Goal: Task Accomplishment & Management: Use online tool/utility

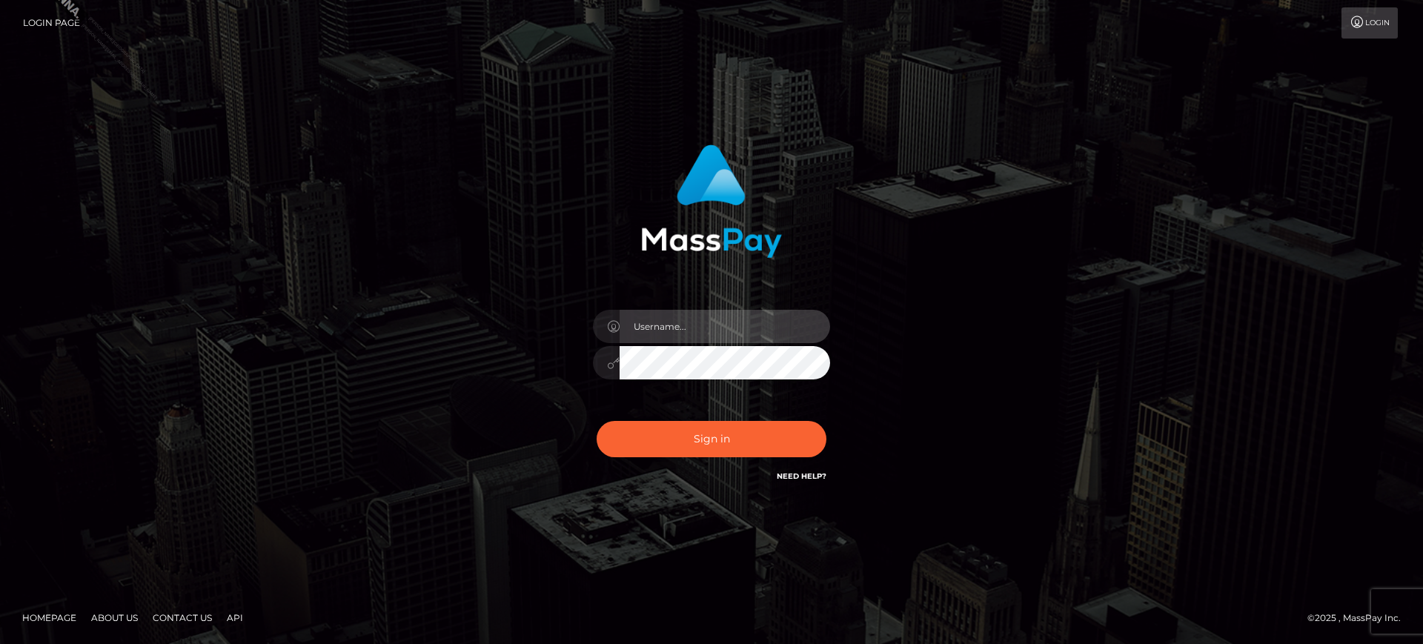
type input "marianne.B2S"
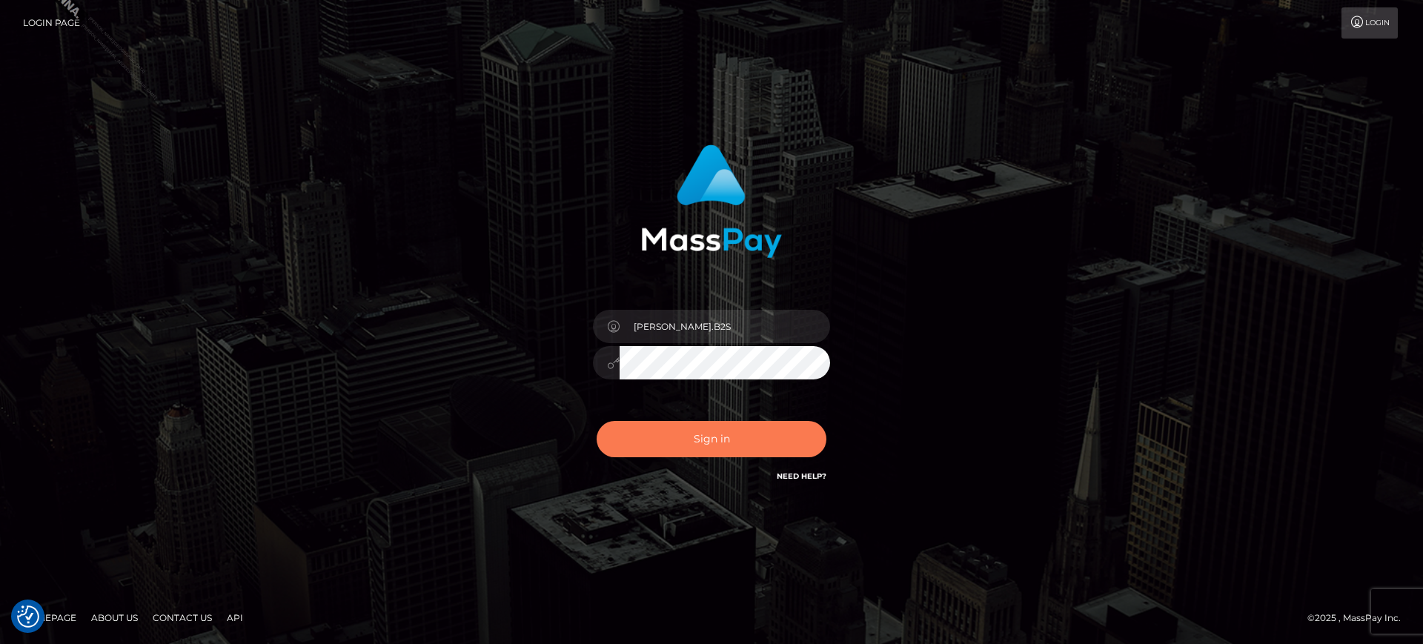
click at [678, 442] on button "Sign in" at bounding box center [711, 439] width 230 height 36
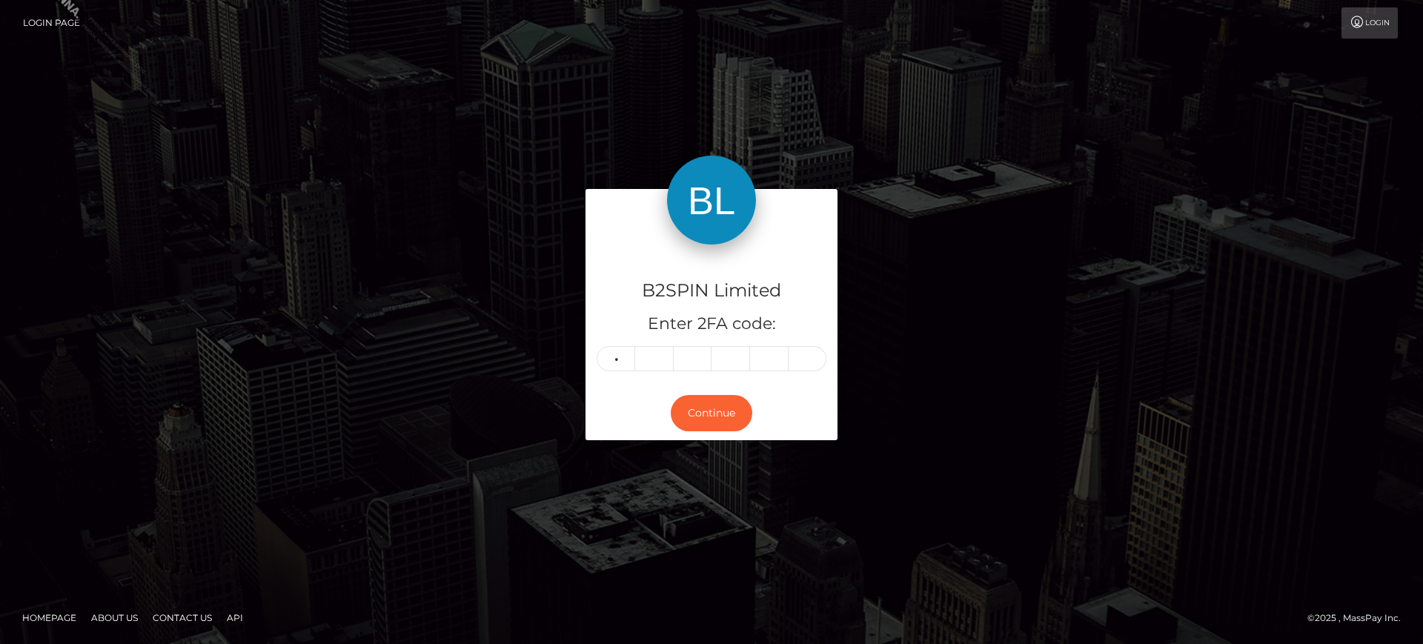
type input "4"
type input "6"
type input "9"
type input "2"
type input "7"
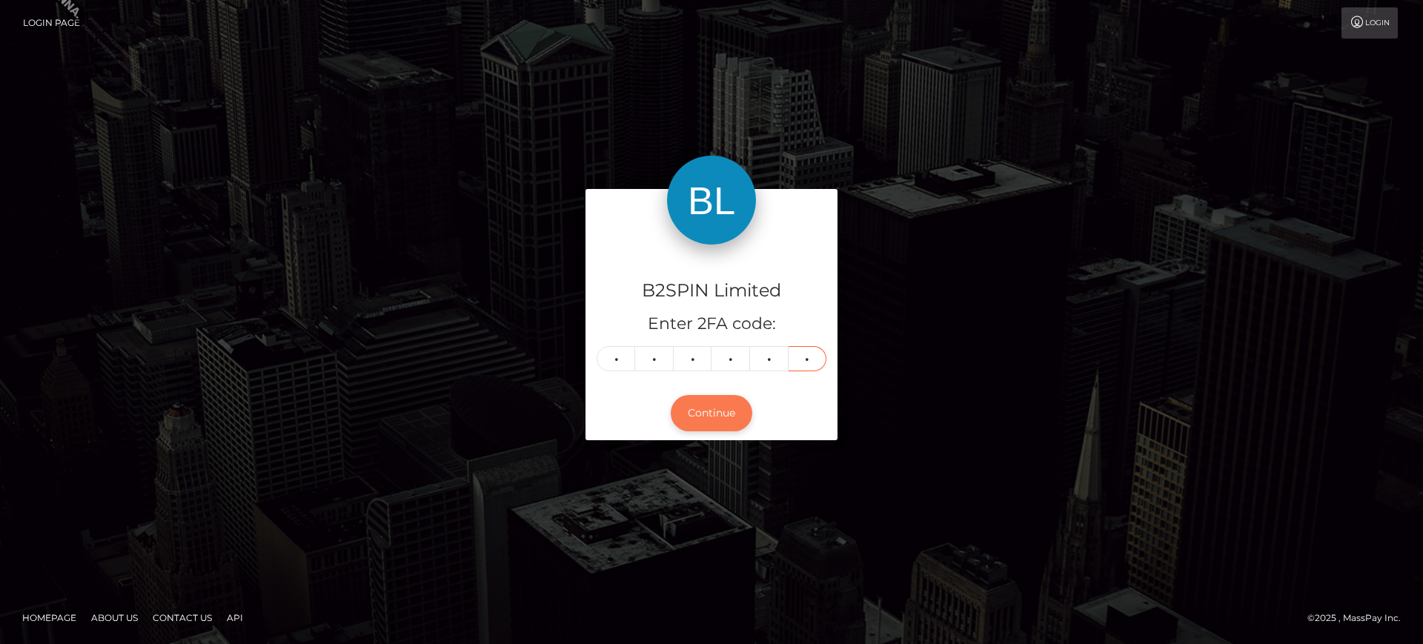
type input "0"
drag, startPoint x: 743, startPoint y: 426, endPoint x: 736, endPoint y: 422, distance: 8.6
click at [742, 426] on button "Continue" at bounding box center [712, 413] width 82 height 36
click at [733, 419] on button "Continue" at bounding box center [712, 413] width 82 height 36
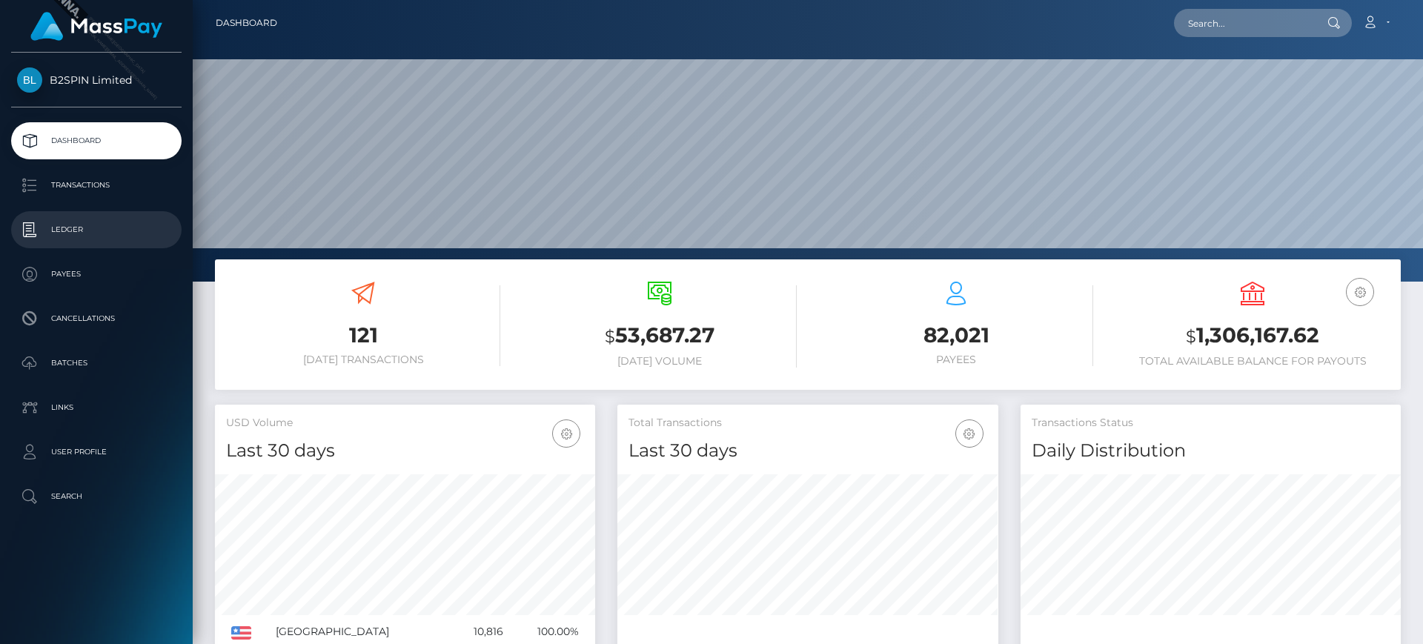
scroll to position [263, 381]
click at [102, 231] on p "Ledger" at bounding box center [96, 230] width 159 height 22
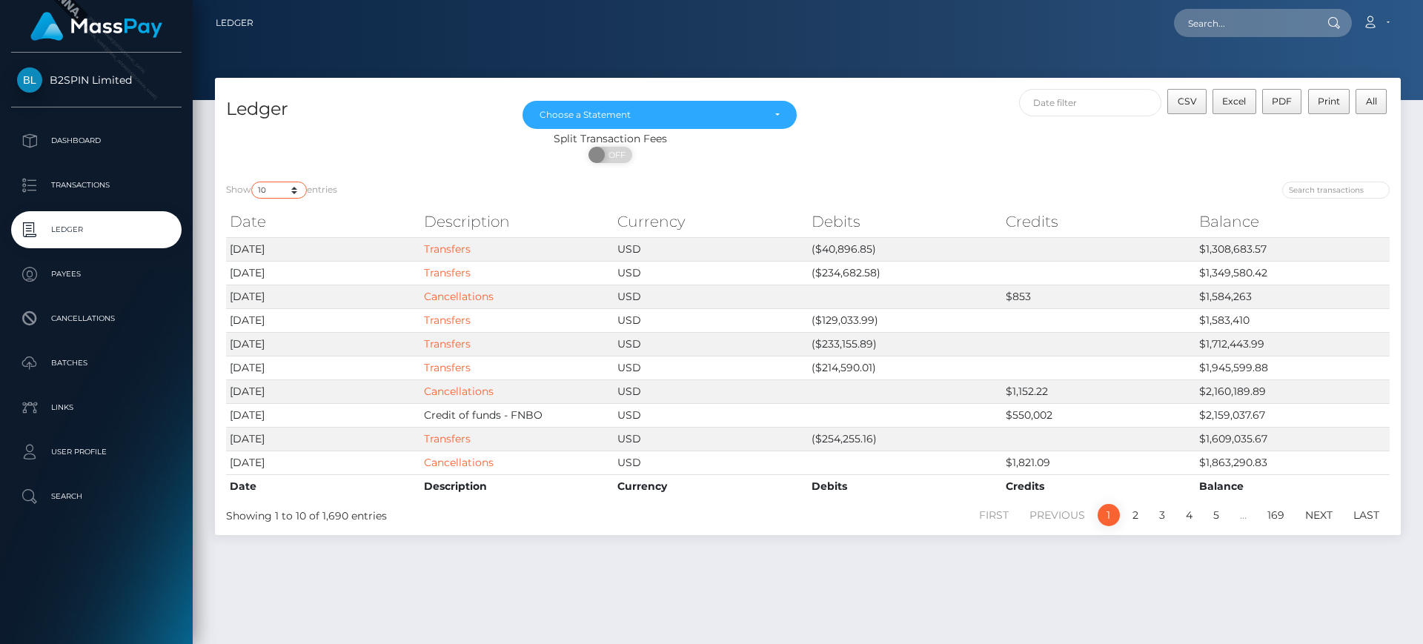
click at [273, 190] on select "10 25 50 100 250" at bounding box center [279, 190] width 56 height 17
select select "50"
click at [253, 182] on select "10 25 50 100 250" at bounding box center [279, 190] width 56 height 17
click at [451, 147] on div "ON OFF" at bounding box center [610, 159] width 791 height 24
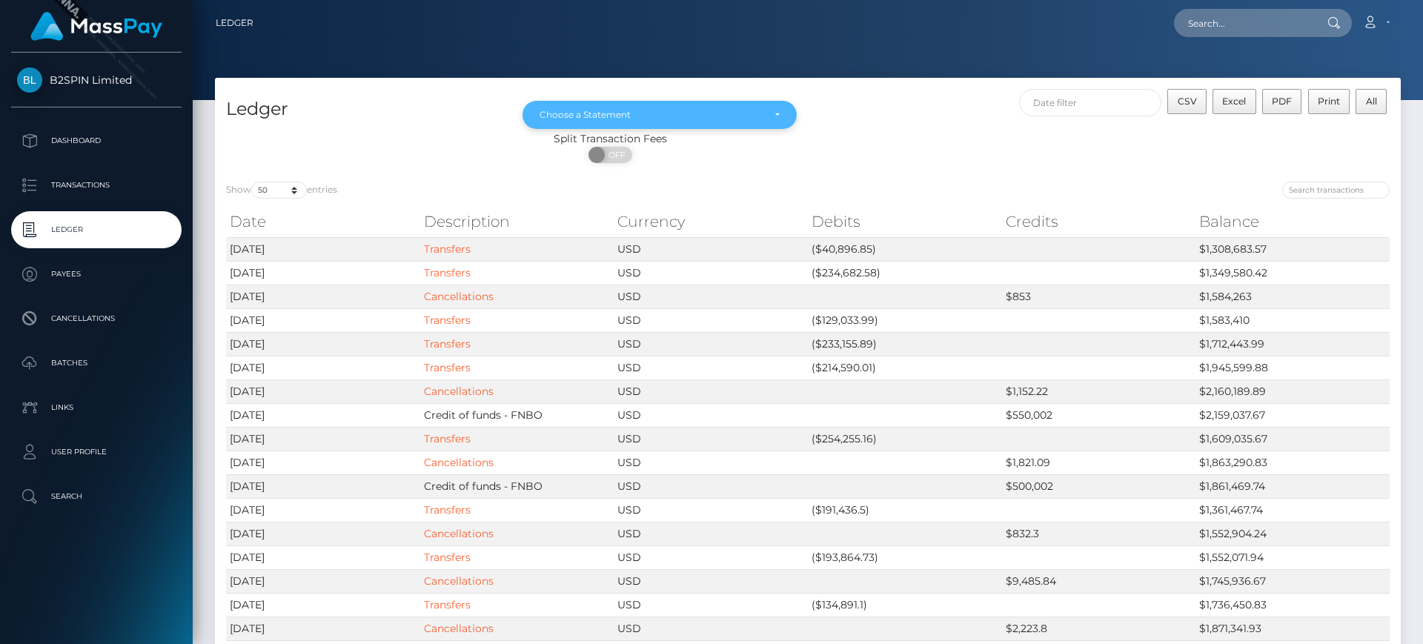
click at [637, 109] on div "Choose a Statement" at bounding box center [650, 115] width 223 height 12
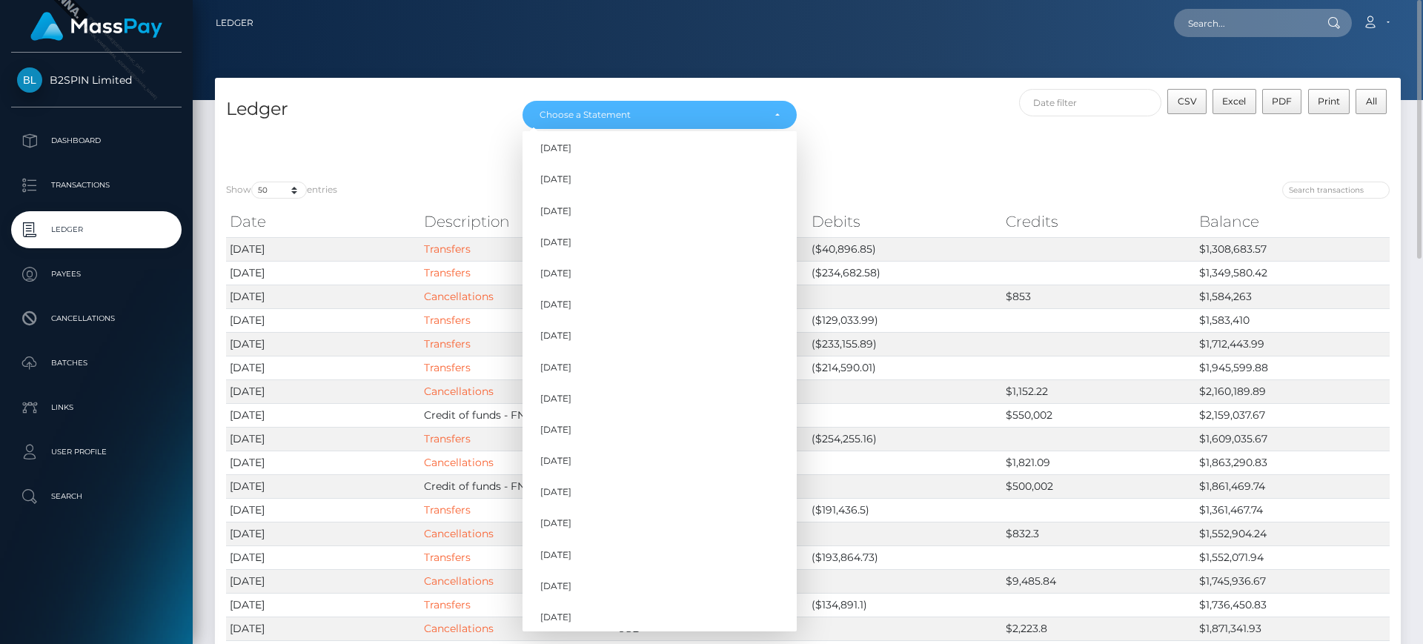
scroll to position [450, 0]
click at [861, 153] on div "ON OFF" at bounding box center [610, 159] width 791 height 24
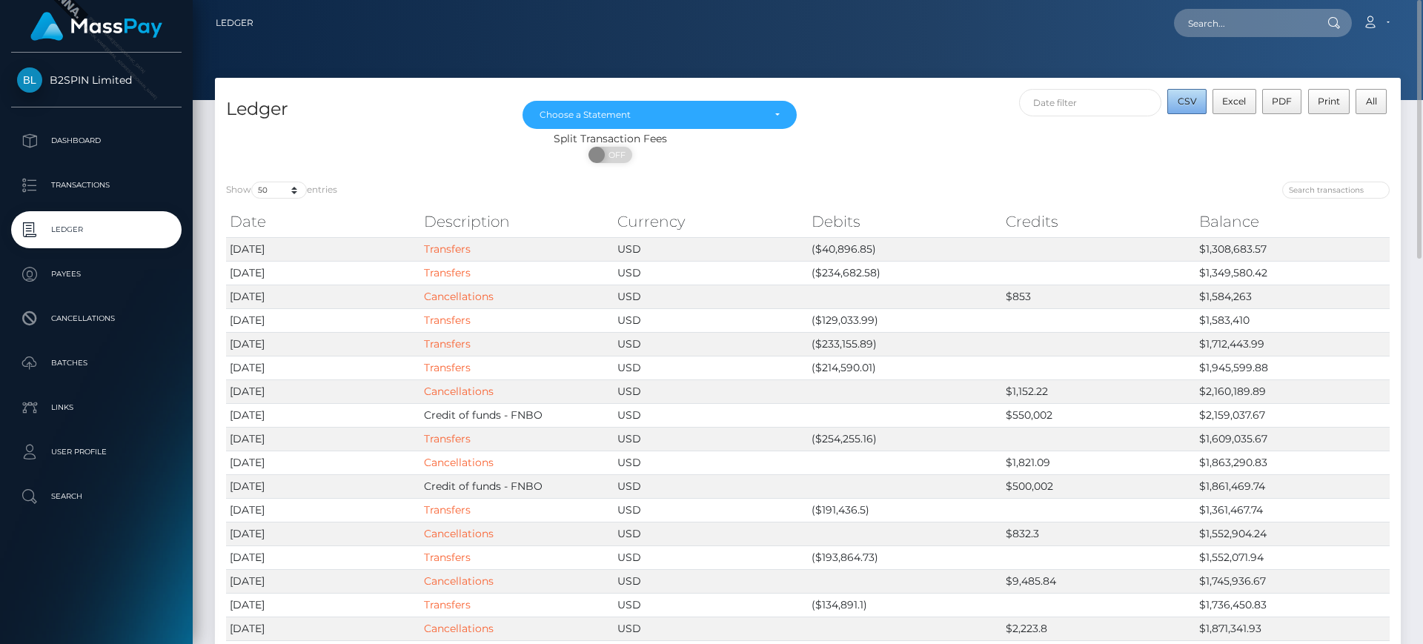
click at [1190, 96] on span "CSV" at bounding box center [1186, 101] width 19 height 11
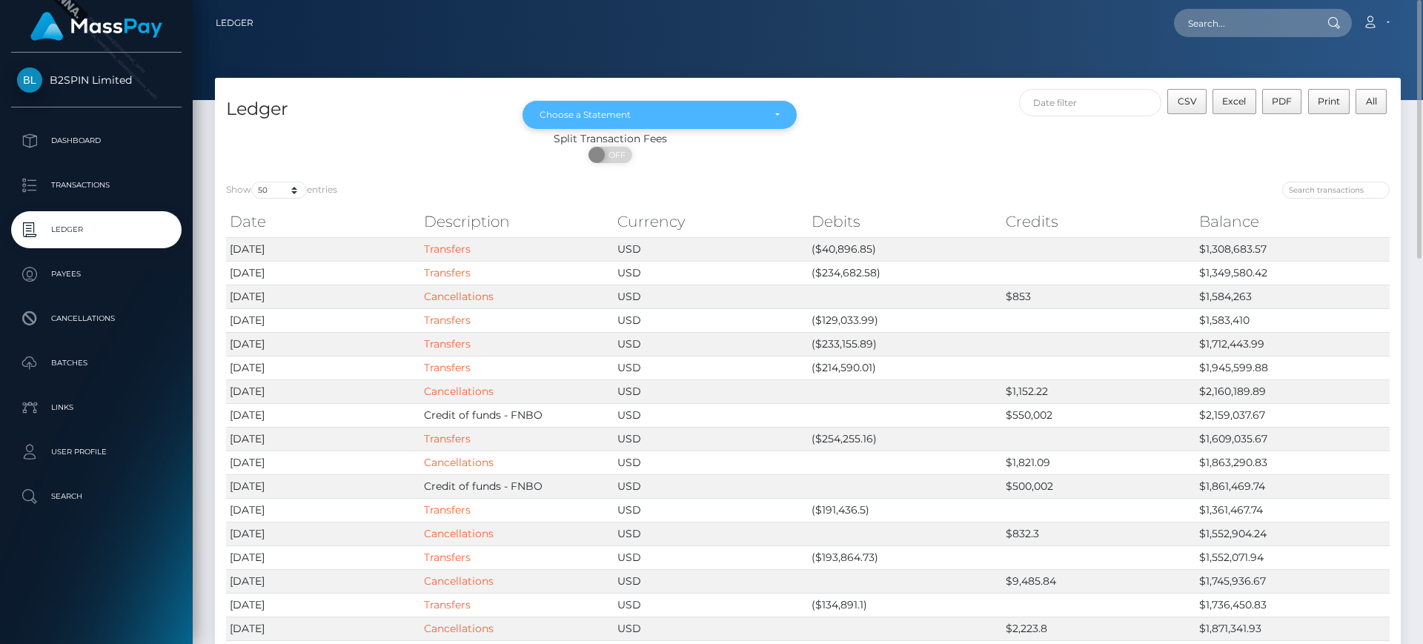
click at [653, 124] on div "Choose a Statement" at bounding box center [659, 115] width 274 height 28
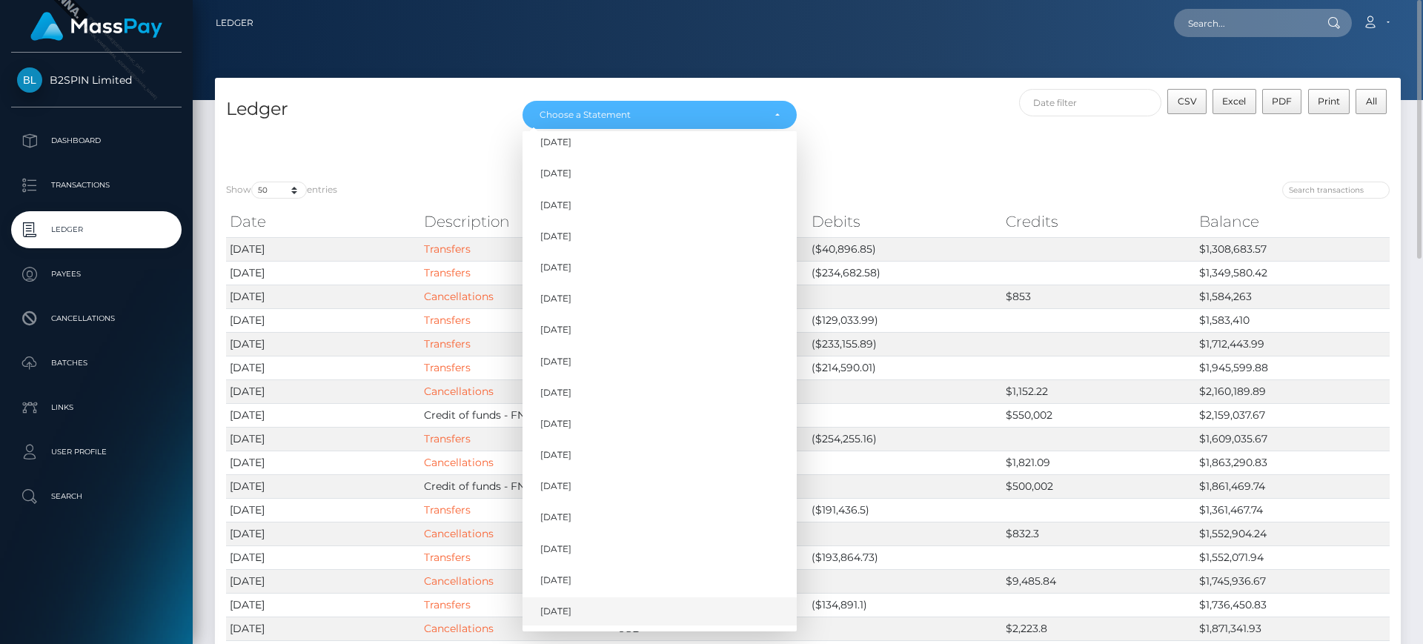
click at [646, 622] on link "Sep 2025" at bounding box center [659, 611] width 274 height 27
select select "Sep 2025"
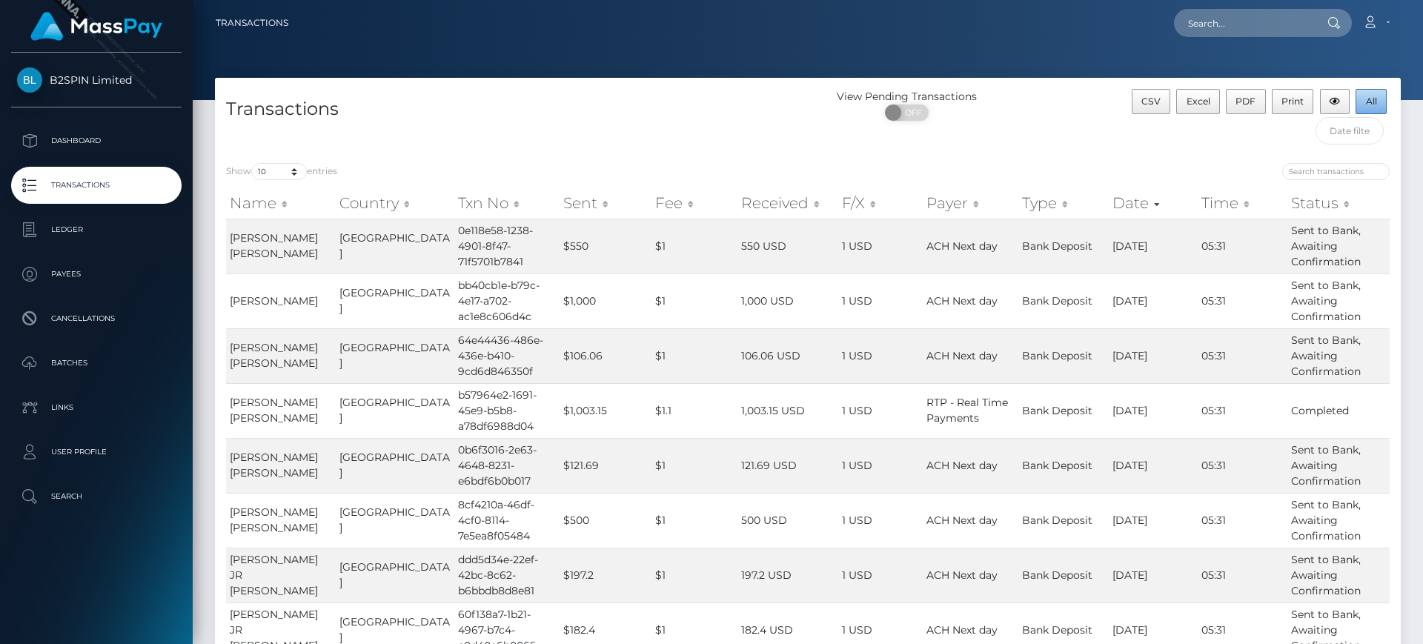
click at [1384, 104] on button "All" at bounding box center [1370, 101] width 31 height 25
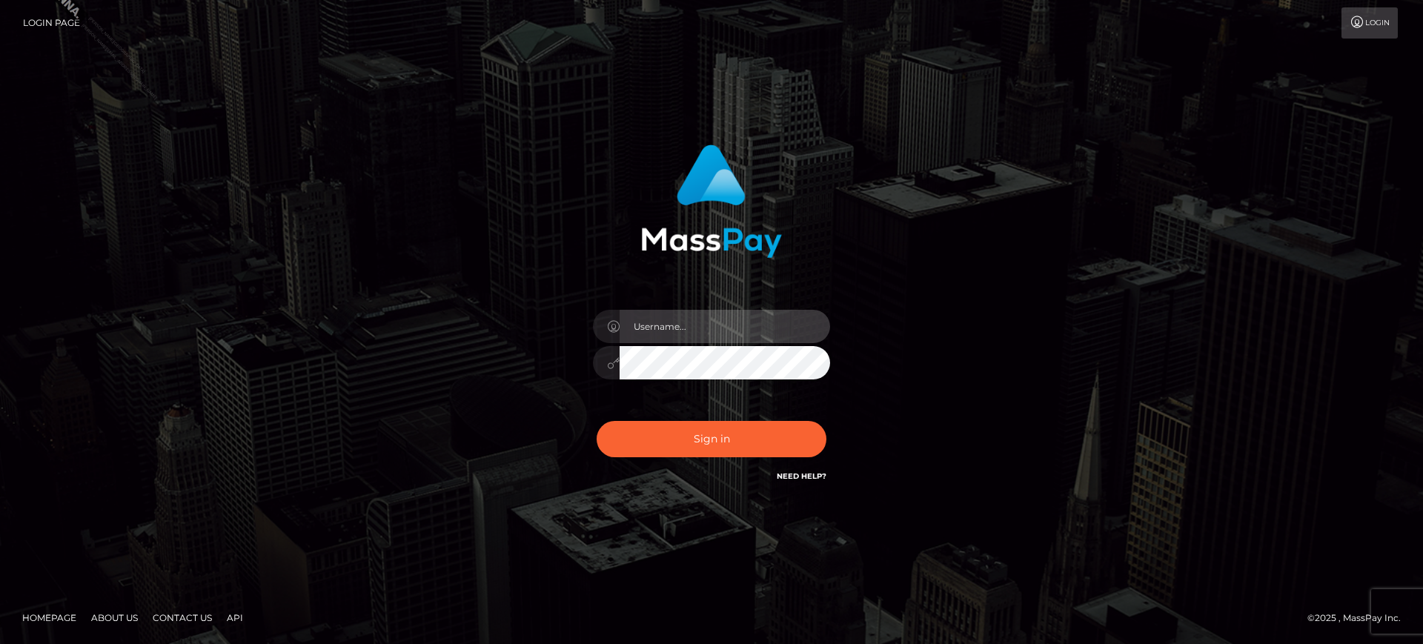
type input "marianne.B2S"
checkbox input "true"
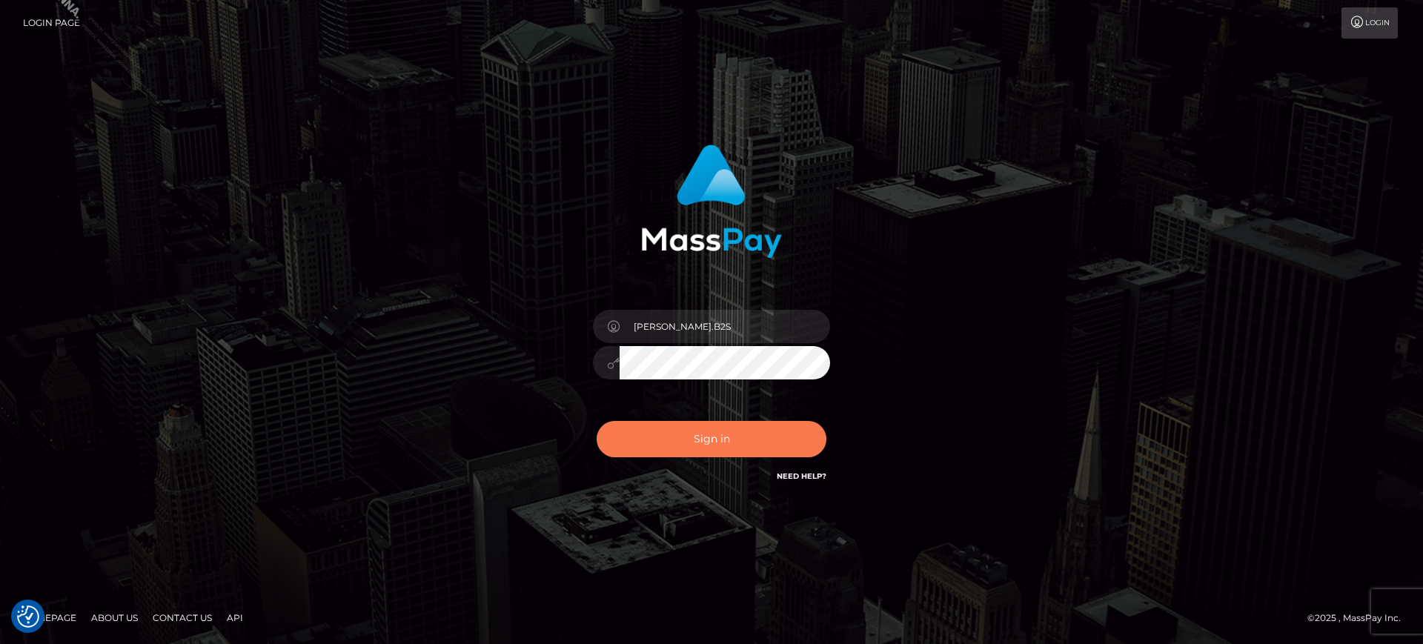
click at [713, 440] on button "Sign in" at bounding box center [711, 439] width 230 height 36
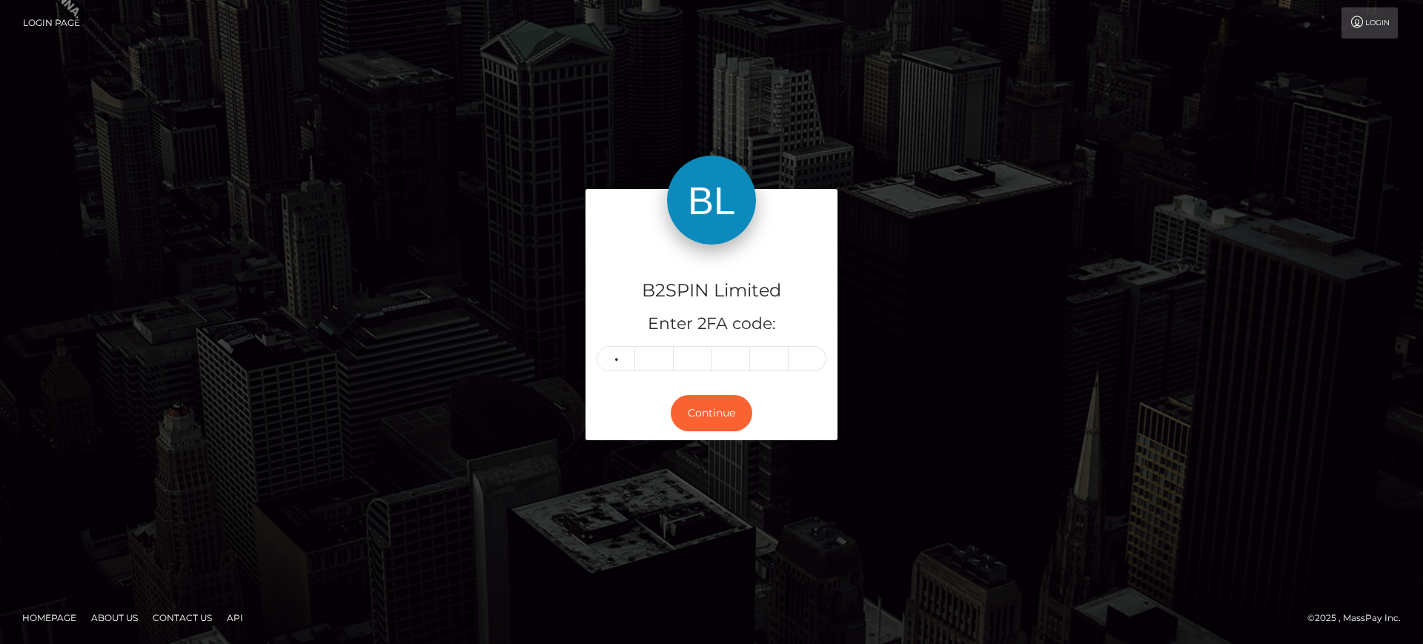
type input "8"
type input "7"
type input "0"
type input "4"
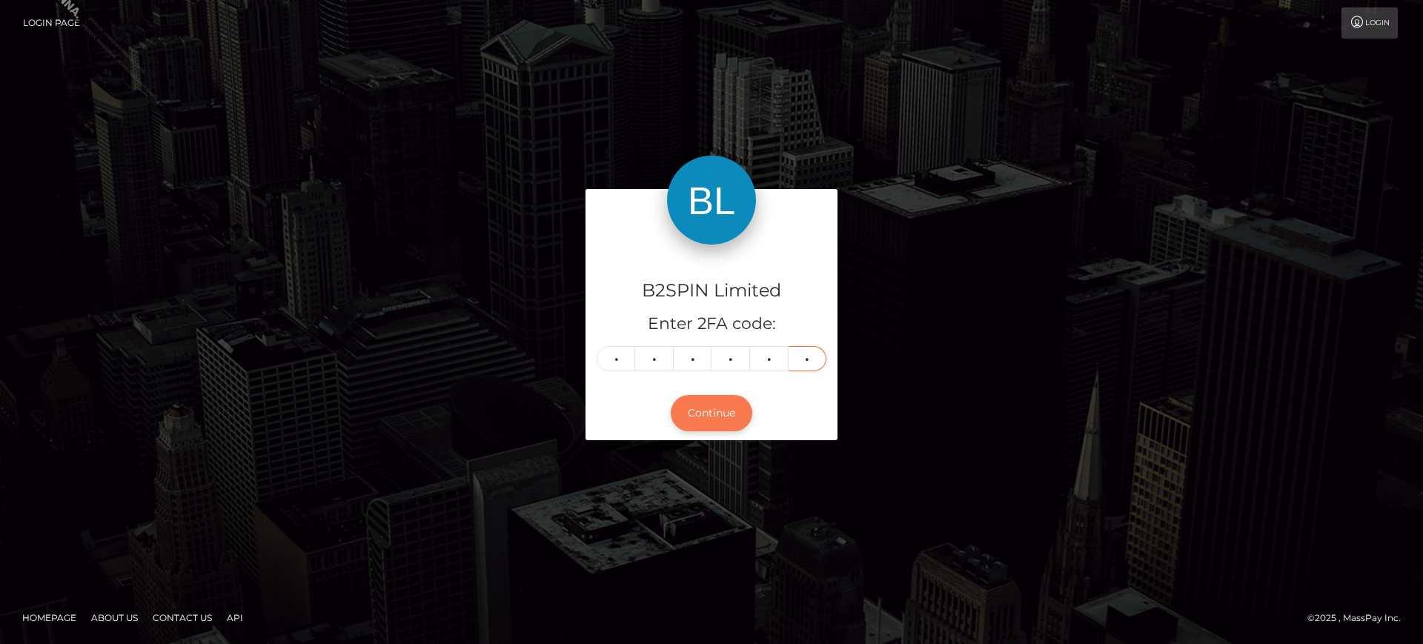
type input "1"
click at [719, 408] on button "Continue" at bounding box center [712, 413] width 82 height 36
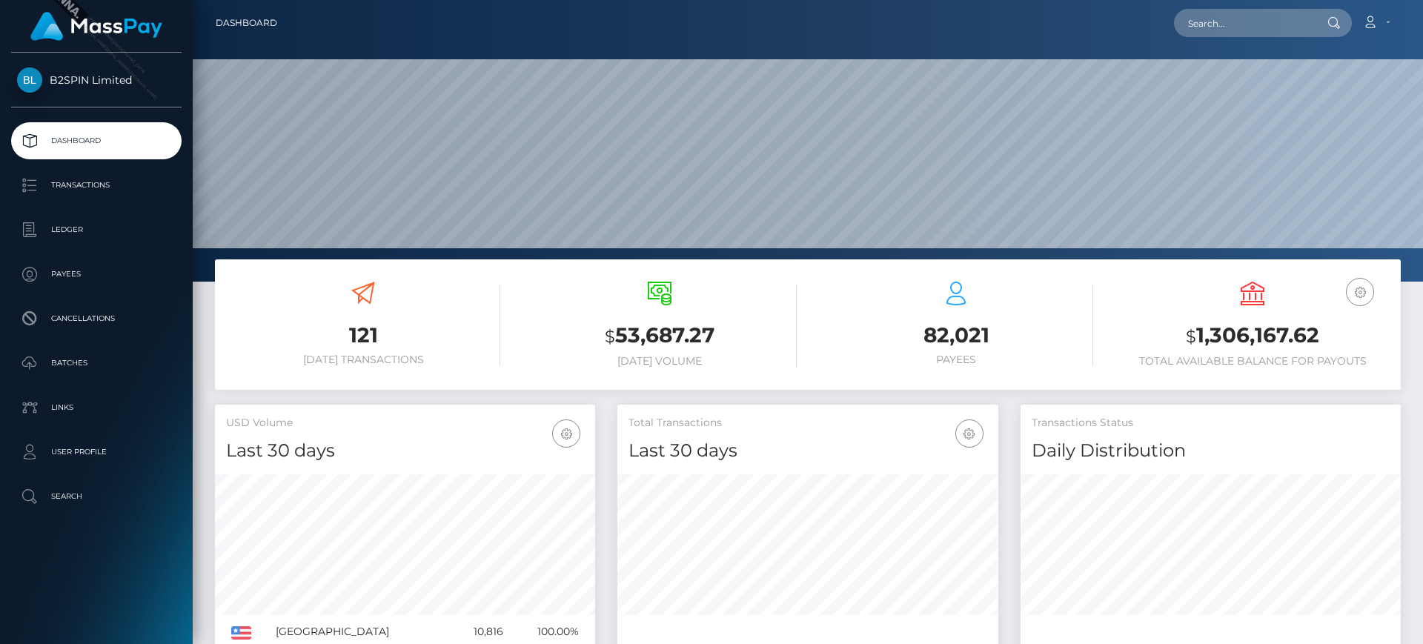
scroll to position [263, 381]
click at [72, 191] on p "Transactions" at bounding box center [96, 185] width 159 height 22
click at [69, 219] on p "Ledger" at bounding box center [96, 230] width 159 height 22
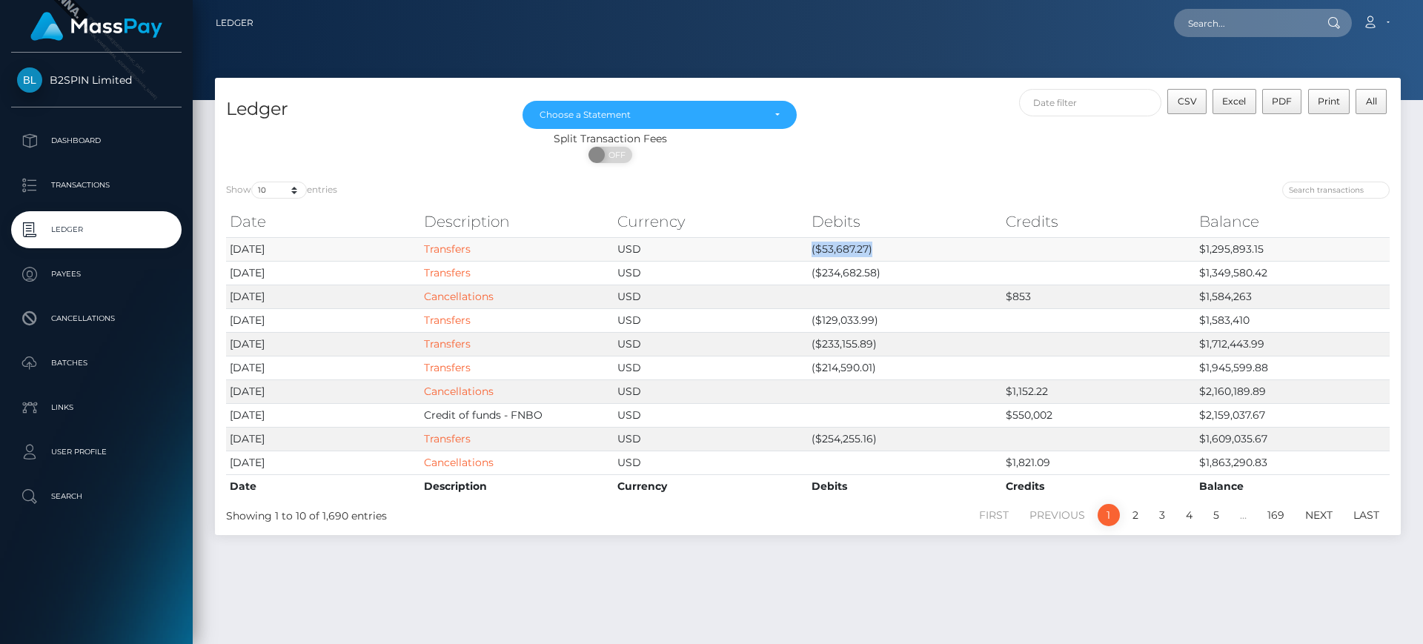
drag, startPoint x: 782, startPoint y: 241, endPoint x: 904, endPoint y: 246, distance: 121.6
click at [904, 246] on tr "[DATE] Transfers USD ($53,687.27) $1,295,893.15" at bounding box center [807, 249] width 1163 height 24
copy tr "($53,687.27)"
click at [1183, 92] on button "CSV" at bounding box center [1186, 101] width 39 height 25
click at [716, 106] on div "Choose a Statement" at bounding box center [659, 115] width 274 height 28
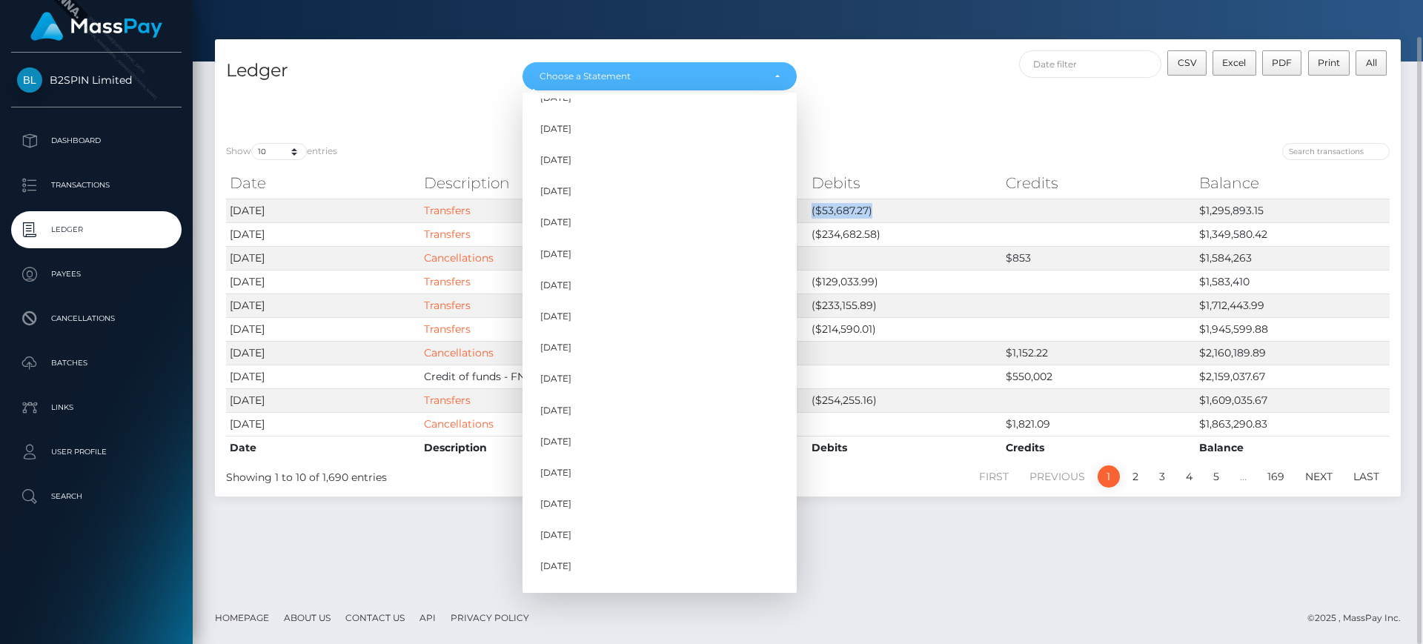
scroll to position [450, 0]
click at [697, 583] on link "Sep 2025" at bounding box center [659, 572] width 274 height 27
select select "Sep 2025"
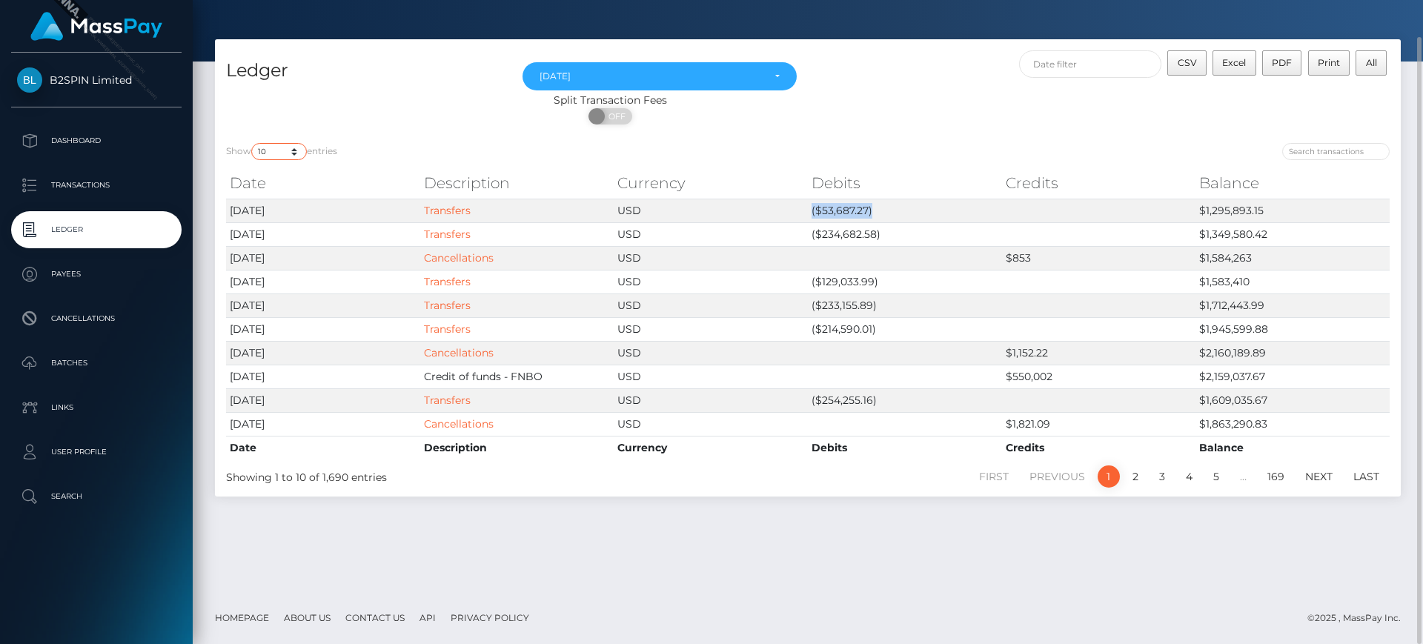
click at [289, 159] on select "10 25 50 100 250" at bounding box center [279, 151] width 56 height 17
select select "25"
click at [253, 143] on select "10 25 50 100 250" at bounding box center [279, 151] width 56 height 17
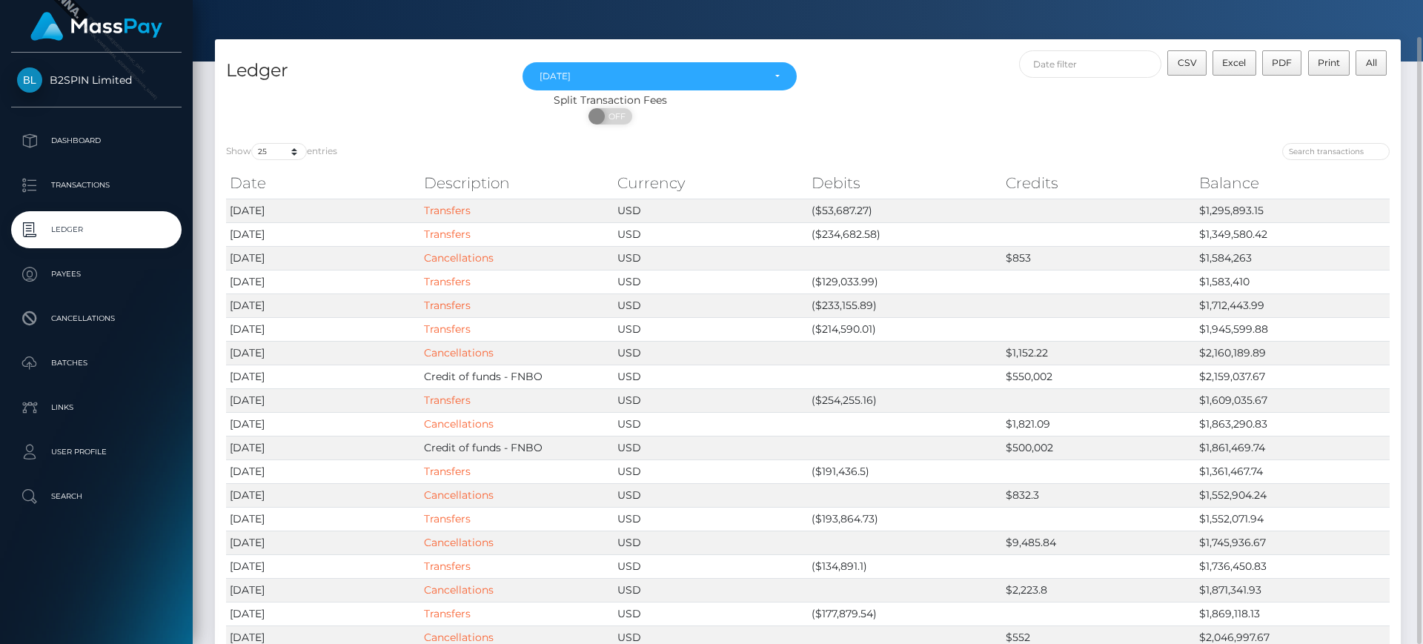
click at [878, 160] on div at bounding box center [1104, 153] width 571 height 21
click at [1200, 65] on button "CSV" at bounding box center [1186, 62] width 39 height 25
drag, startPoint x: 1205, startPoint y: 210, endPoint x: 1280, endPoint y: 210, distance: 74.8
click at [1280, 210] on td "$1,295,893.15" at bounding box center [1292, 211] width 194 height 24
copy td "1,295,893.15"
